Goal: Task Accomplishment & Management: Complete application form

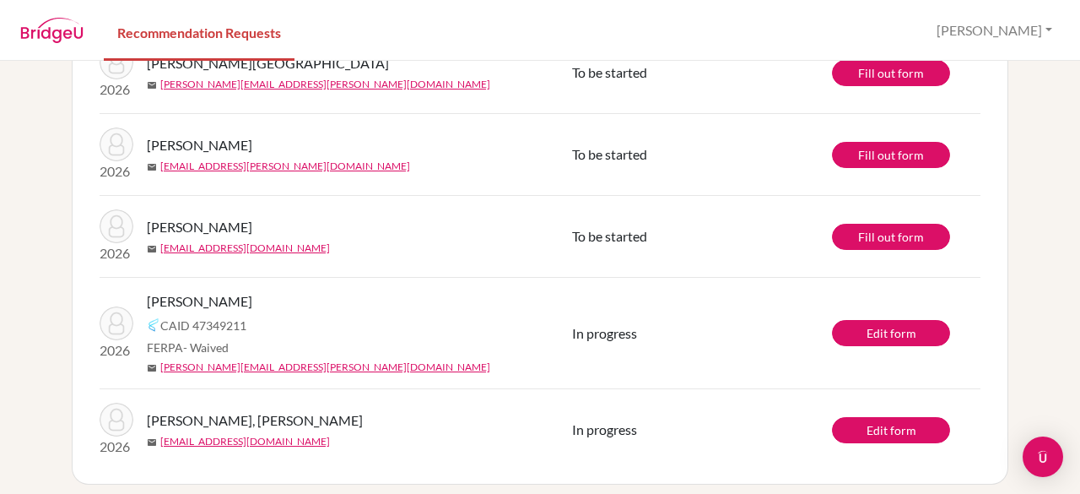
scroll to position [717, 0]
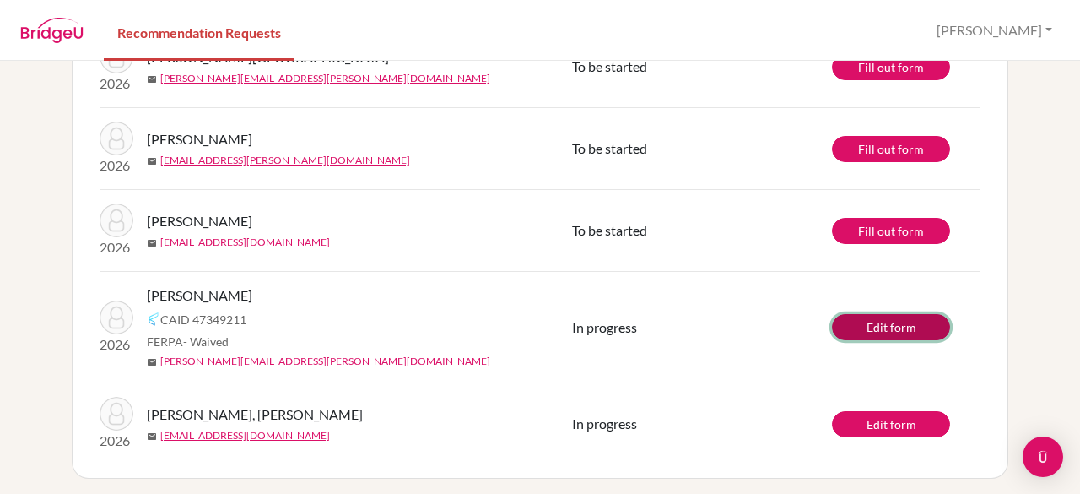
click at [922, 327] on link "Edit form" at bounding box center [891, 327] width 118 height 26
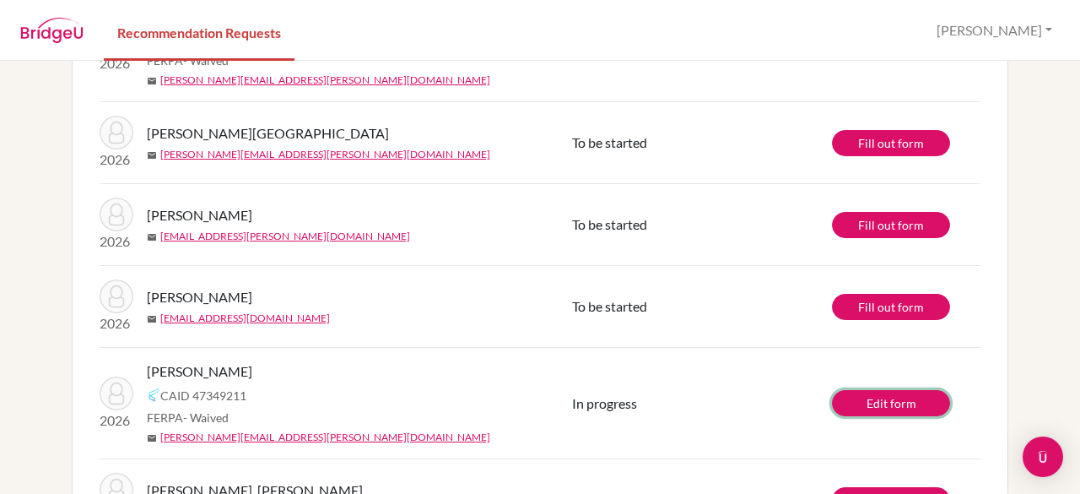
scroll to position [633, 0]
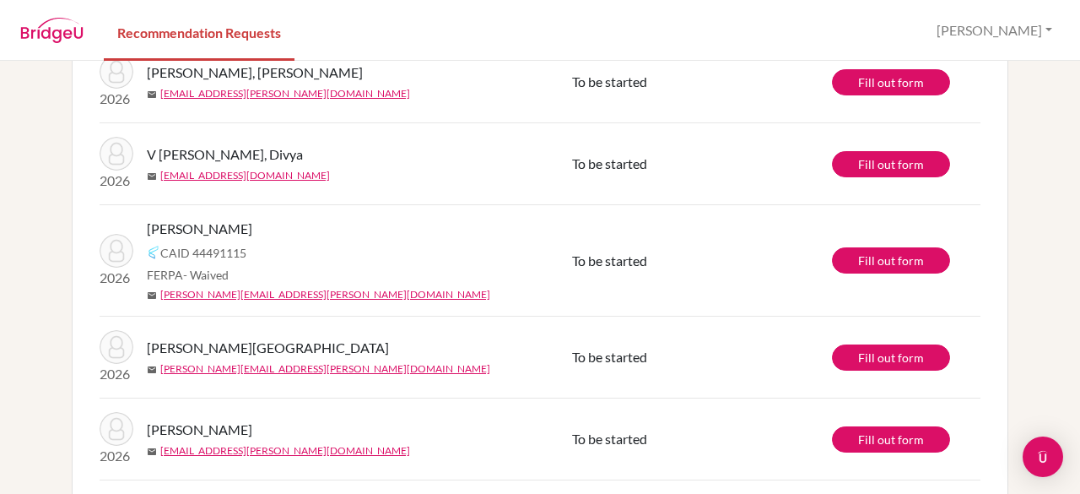
scroll to position [356, 0]
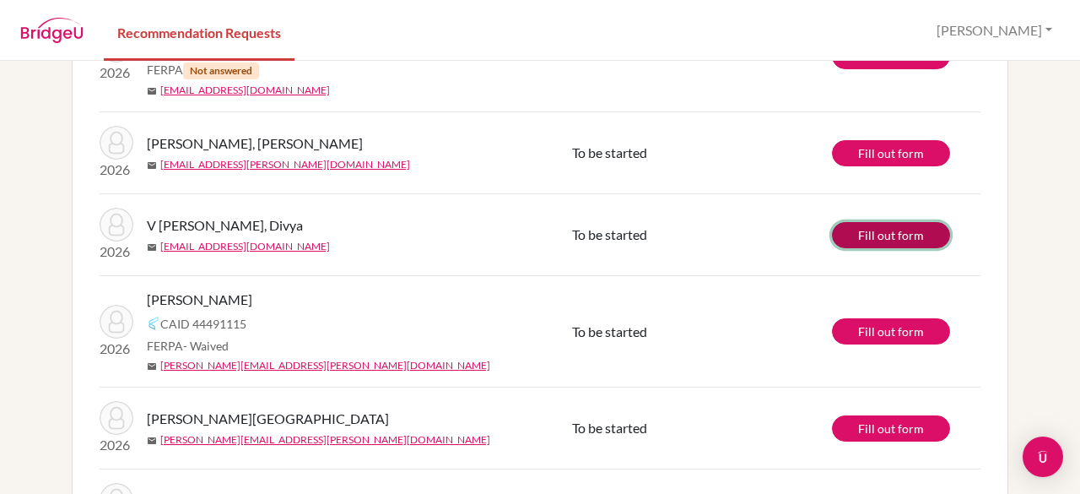
click at [859, 235] on link "Fill out form" at bounding box center [891, 235] width 118 height 26
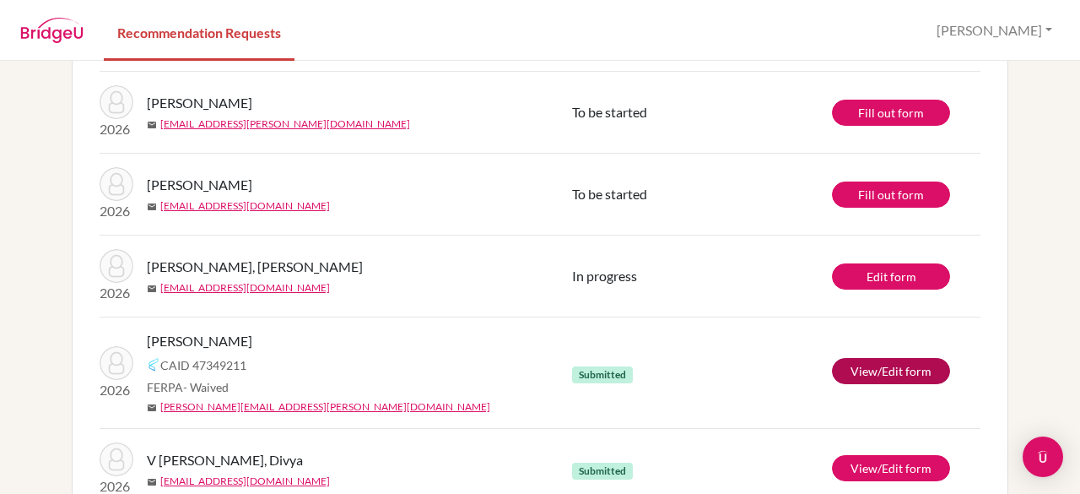
scroll to position [658, 0]
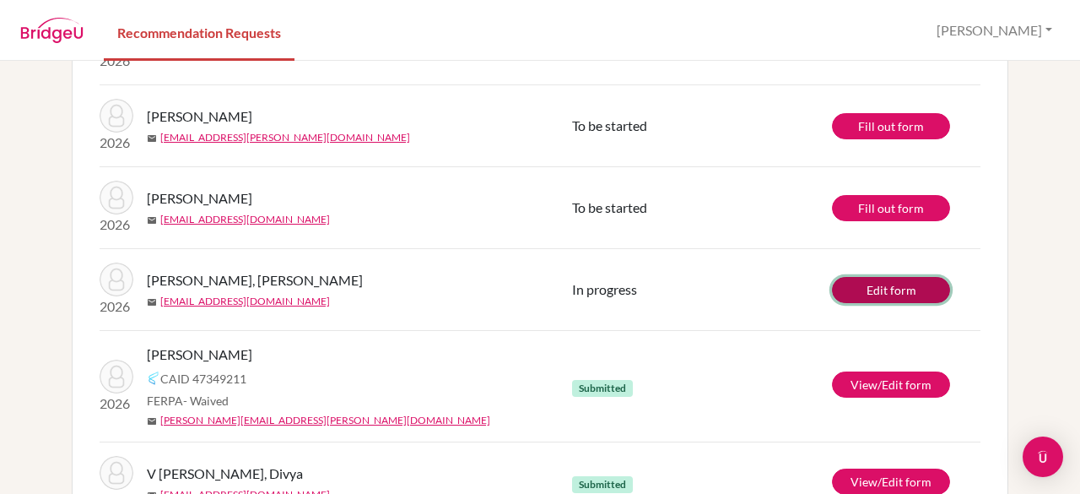
click at [873, 293] on link "Edit form" at bounding box center [891, 290] width 118 height 26
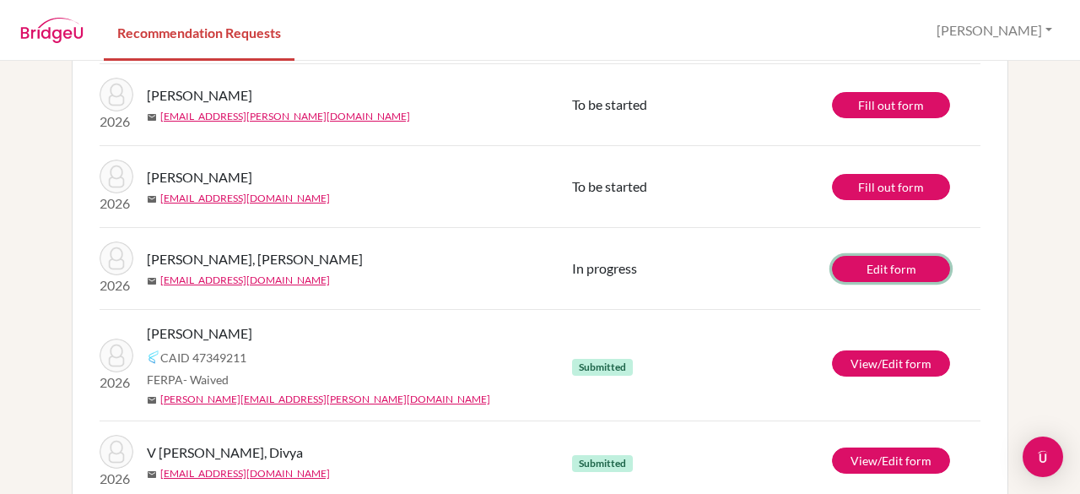
scroll to position [717, 0]
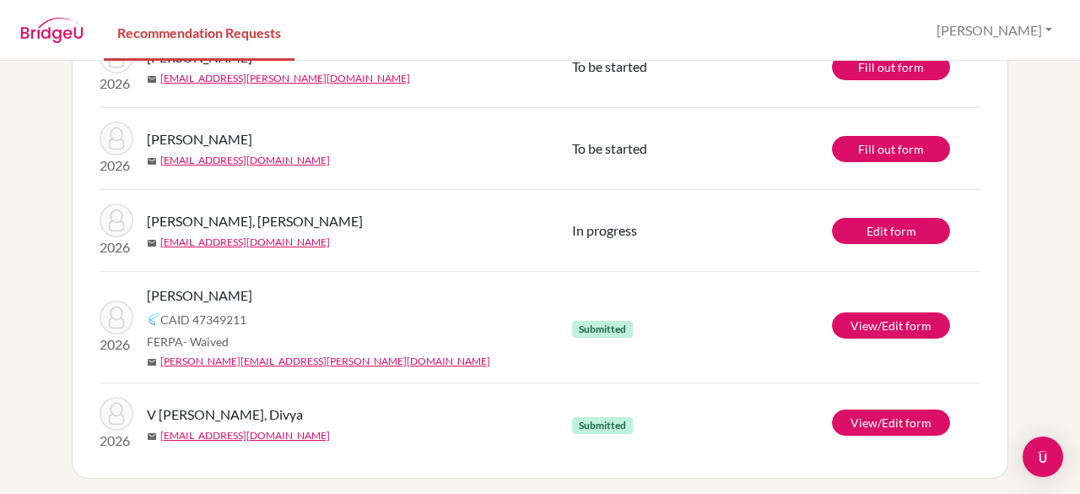
click at [203, 415] on span "V [PERSON_NAME], Divya" at bounding box center [225, 414] width 156 height 20
click at [888, 423] on link "View/Edit form" at bounding box center [891, 422] width 118 height 26
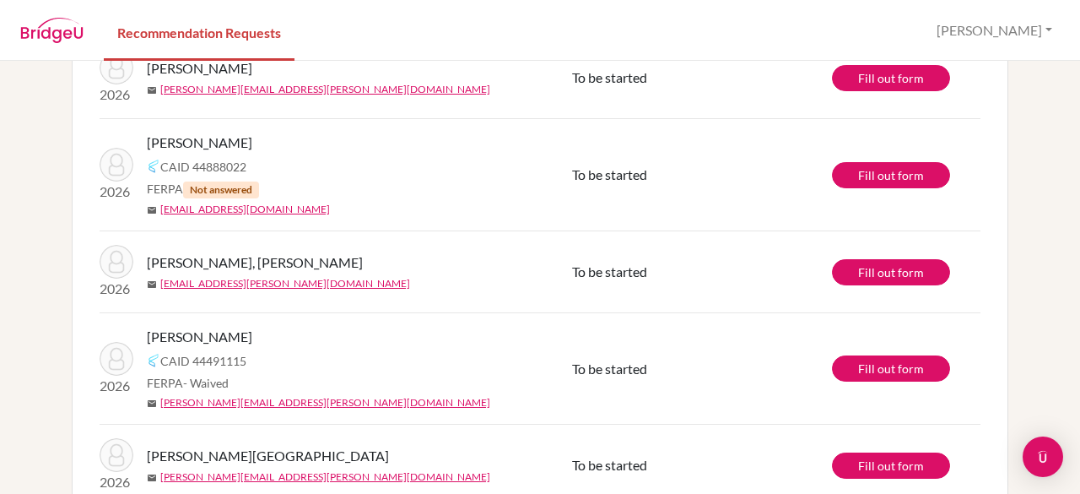
scroll to position [241, 0]
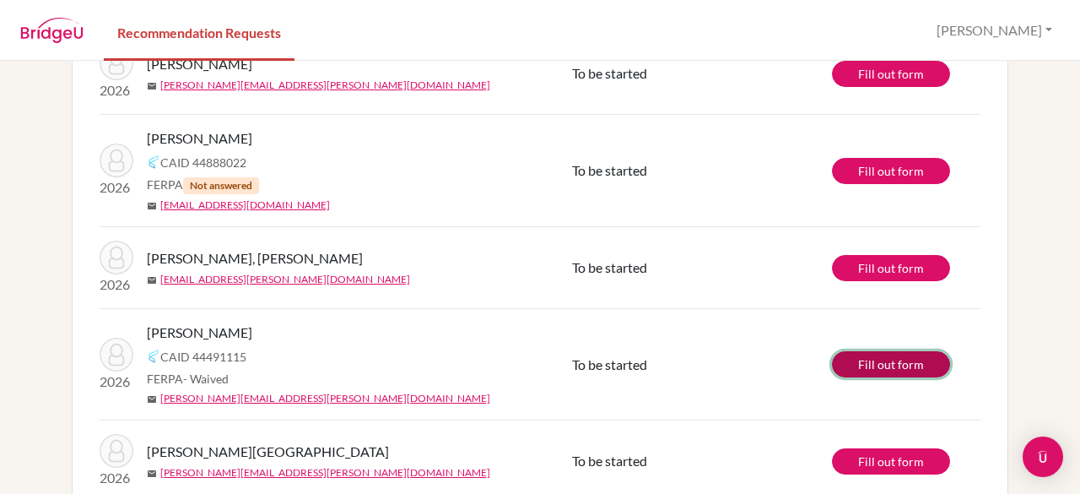
click at [872, 362] on link "Fill out form" at bounding box center [891, 364] width 118 height 26
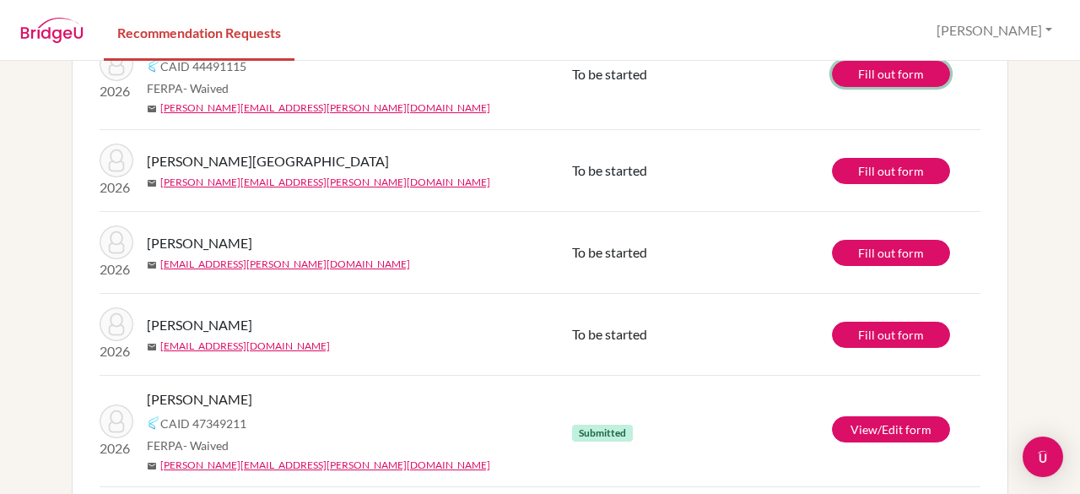
scroll to position [717, 0]
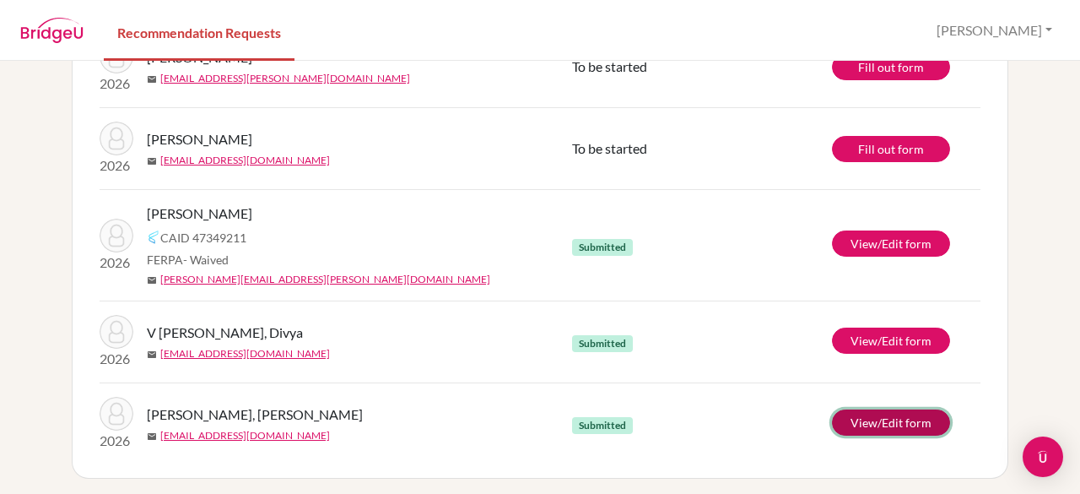
click at [880, 415] on link "View/Edit form" at bounding box center [891, 422] width 118 height 26
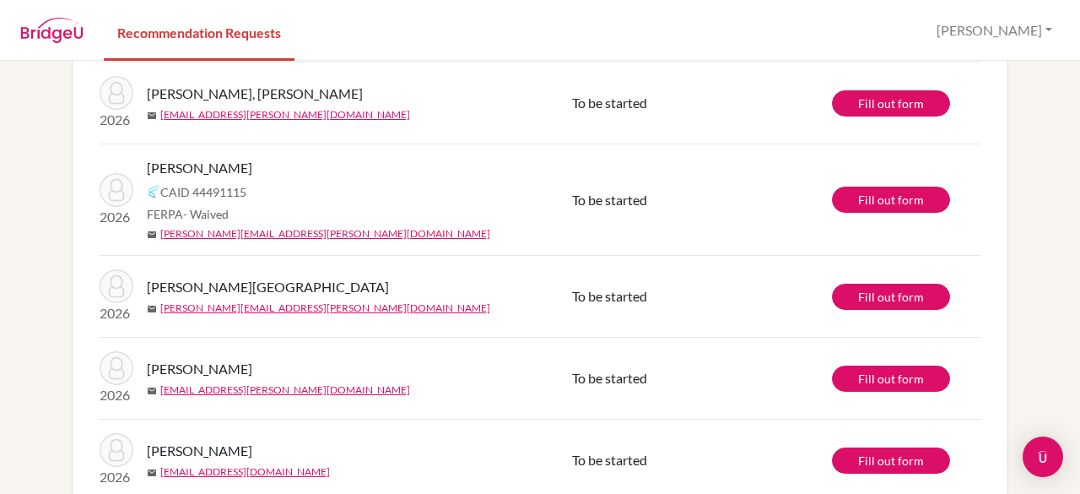
scroll to position [395, 0]
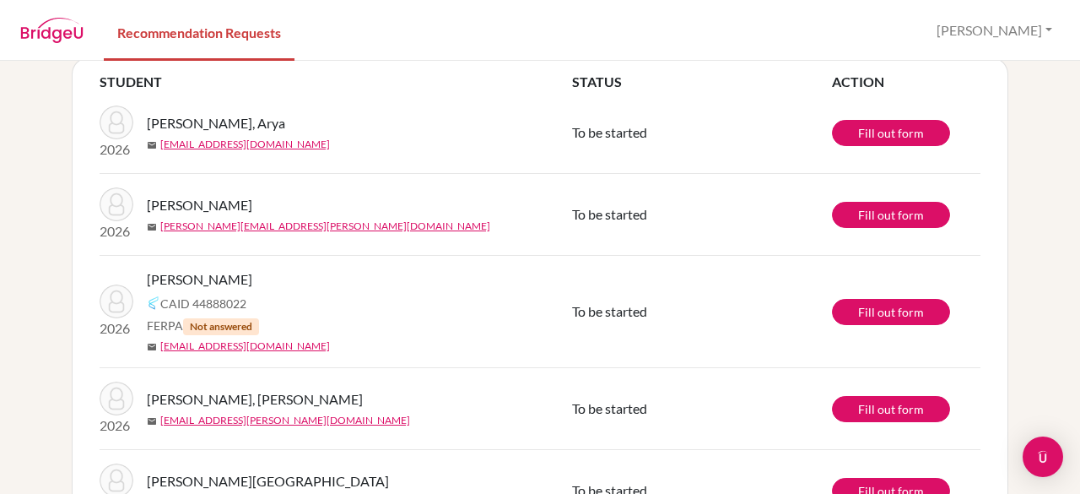
scroll to position [81, 0]
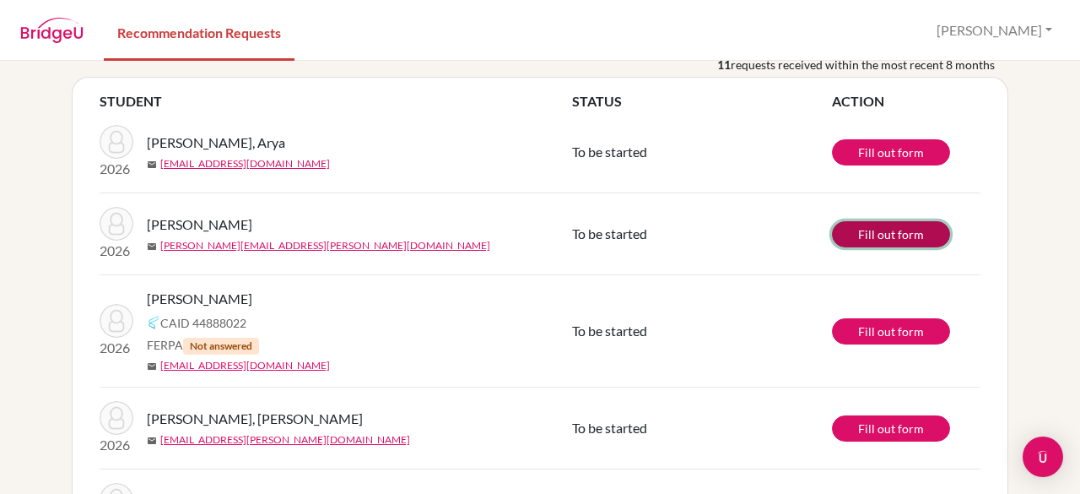
click at [855, 235] on link "Fill out form" at bounding box center [891, 234] width 118 height 26
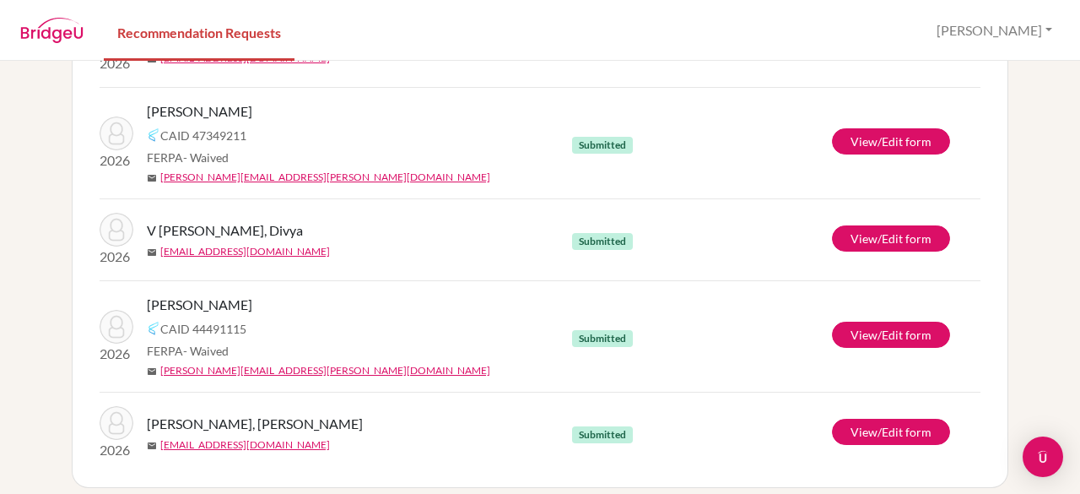
scroll to position [717, 0]
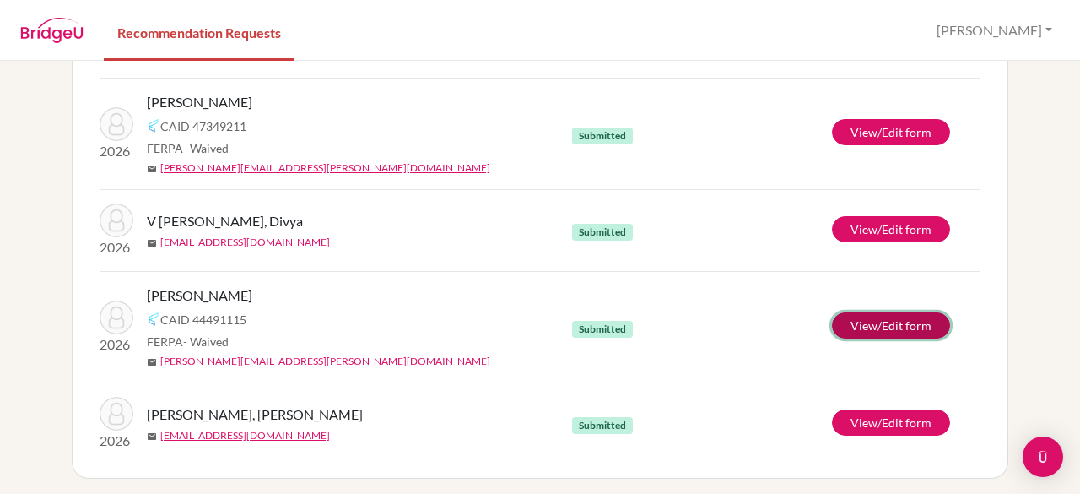
click at [840, 321] on link "View/Edit form" at bounding box center [891, 325] width 118 height 26
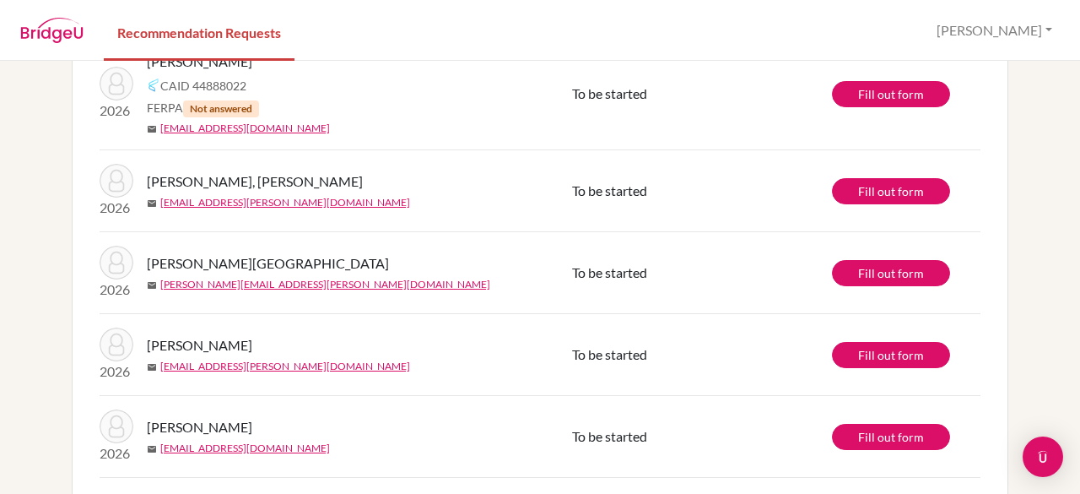
scroll to position [221, 0]
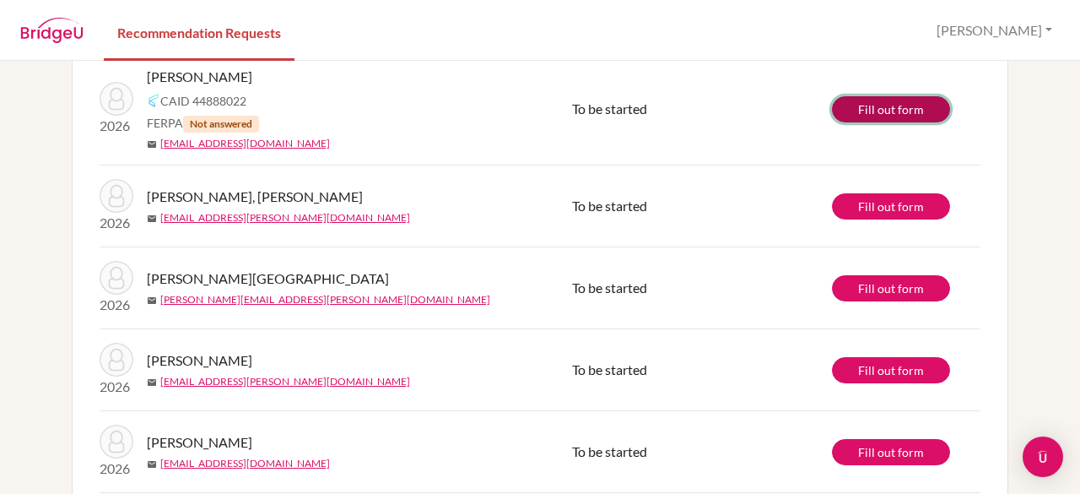
click at [871, 112] on link "Fill out form" at bounding box center [891, 109] width 118 height 26
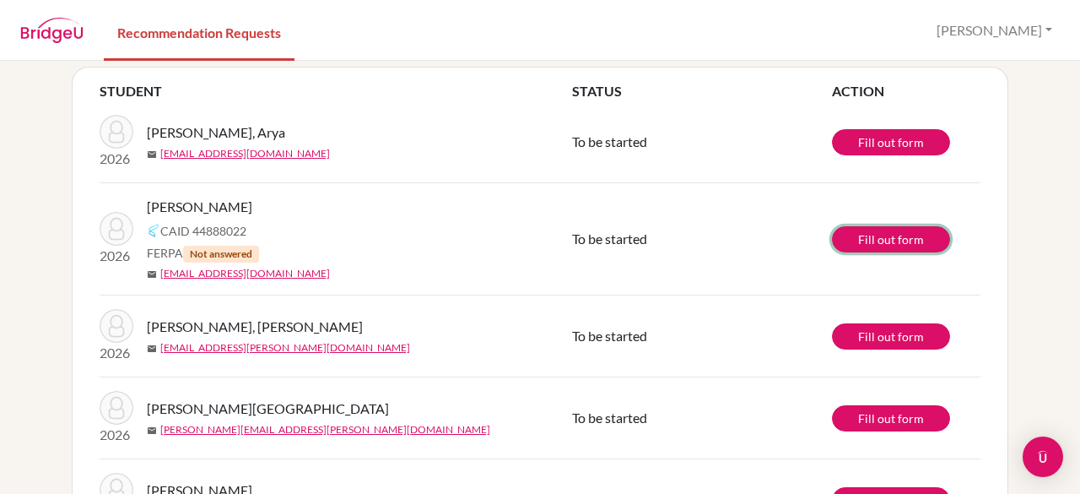
scroll to position [66, 0]
